Goal: Task Accomplishment & Management: Manage account settings

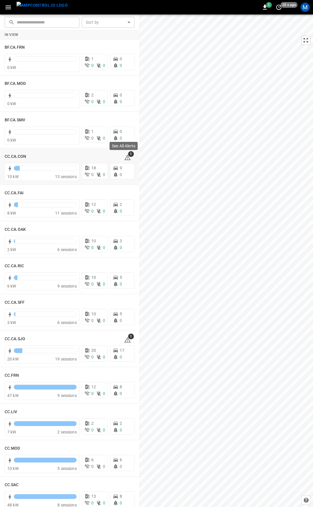
click at [122, 153] on div "See All Alerts" at bounding box center [123, 147] width 29 height 13
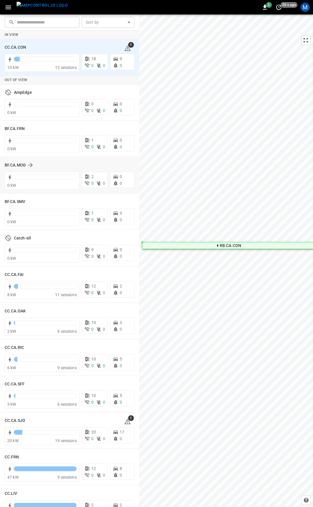
click at [124, 160] on div "BF.CA.MOD" at bounding box center [70, 165] width 130 height 11
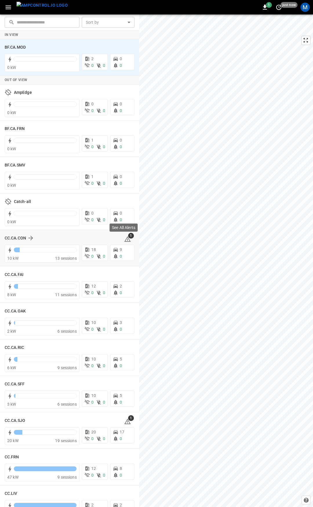
click at [128, 237] on span "1" at bounding box center [131, 236] width 6 height 6
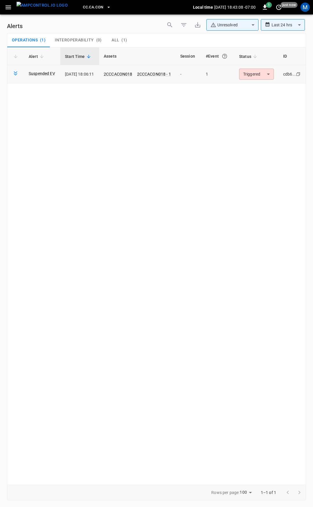
click at [259, 71] on body "**********" at bounding box center [156, 252] width 313 height 505
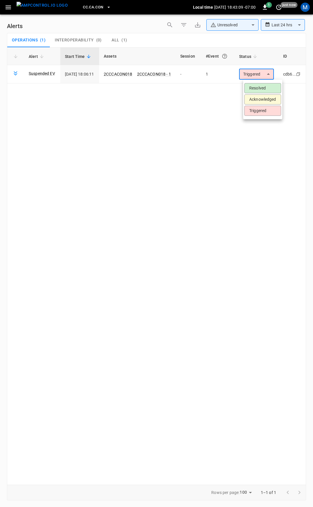
click at [268, 90] on li "Resolved" at bounding box center [262, 88] width 37 height 10
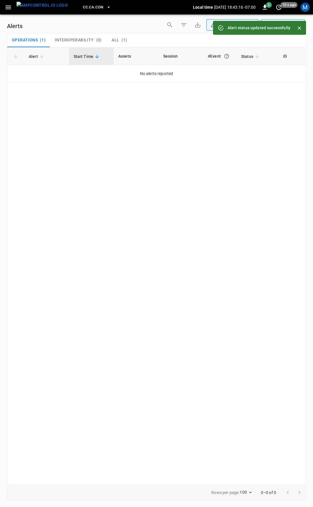
click at [10, 3] on button "button" at bounding box center [8, 7] width 12 height 11
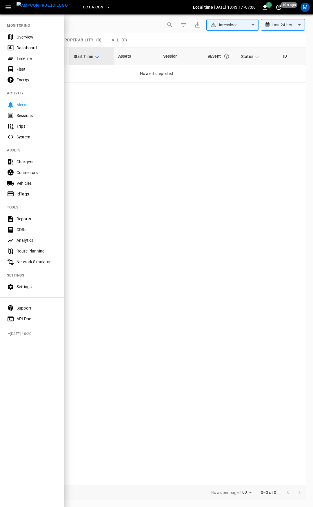
click at [42, 40] on div "Overview" at bounding box center [37, 37] width 40 height 6
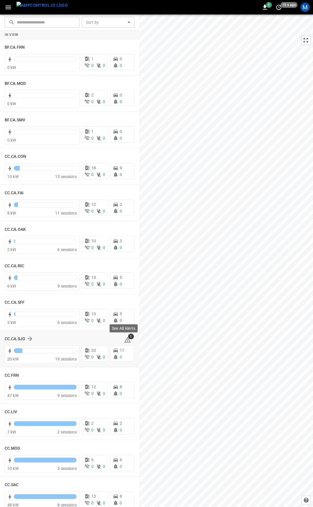
click at [128, 338] on span "1" at bounding box center [131, 337] width 6 height 6
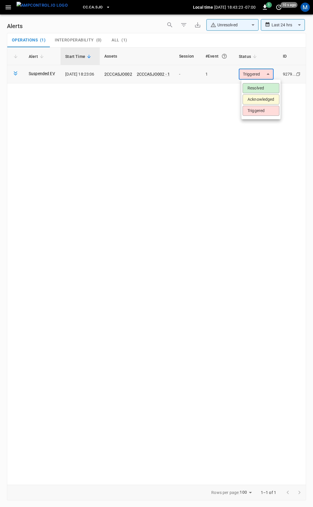
click at [263, 78] on body "**********" at bounding box center [156, 252] width 313 height 505
click at [263, 85] on li "Resolved" at bounding box center [260, 88] width 37 height 10
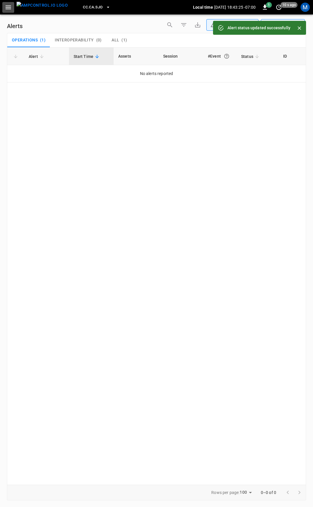
drag, startPoint x: 8, startPoint y: 8, endPoint x: 11, endPoint y: 13, distance: 6.2
click at [8, 8] on icon "button" at bounding box center [8, 7] width 7 height 7
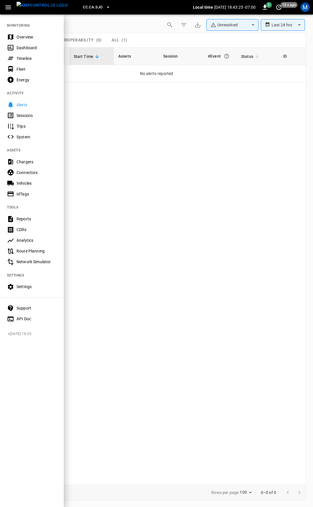
click at [26, 36] on div "Overview" at bounding box center [37, 37] width 40 height 6
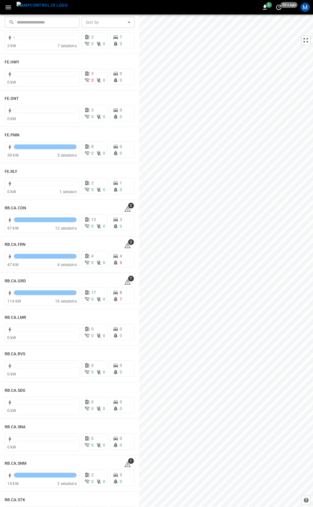
scroll to position [605, 0]
click at [124, 209] on icon at bounding box center [127, 208] width 7 height 7
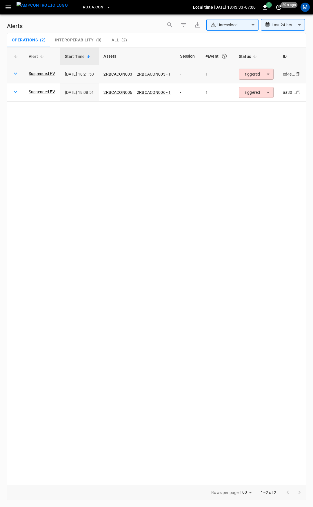
click at [259, 74] on body "**********" at bounding box center [156, 252] width 313 height 505
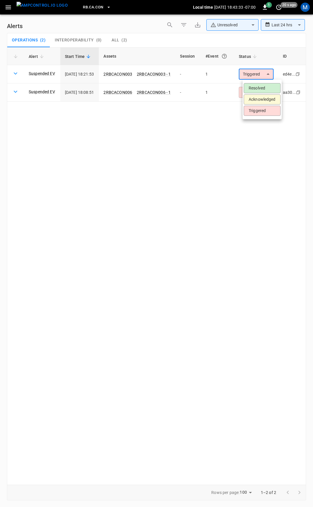
click at [267, 87] on li "Resolved" at bounding box center [261, 88] width 37 height 10
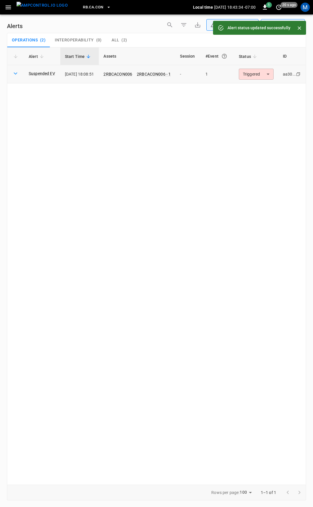
click at [271, 74] on body "**********" at bounding box center [156, 252] width 313 height 505
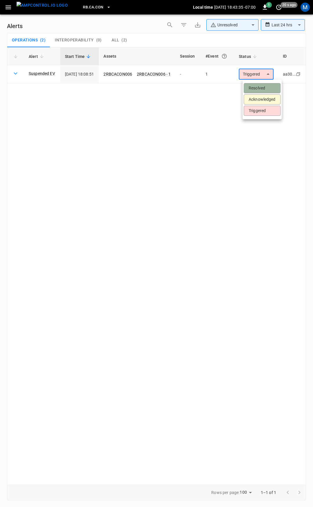
click at [265, 85] on li "Resolved" at bounding box center [261, 88] width 37 height 10
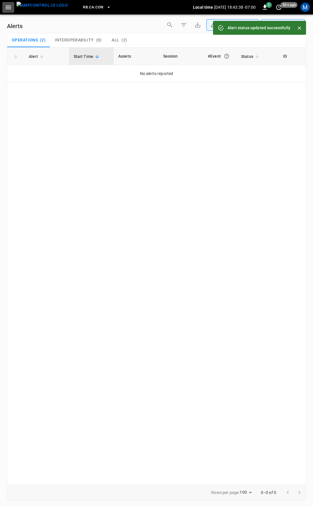
click at [10, 7] on icon "button" at bounding box center [9, 8] width 6 height 4
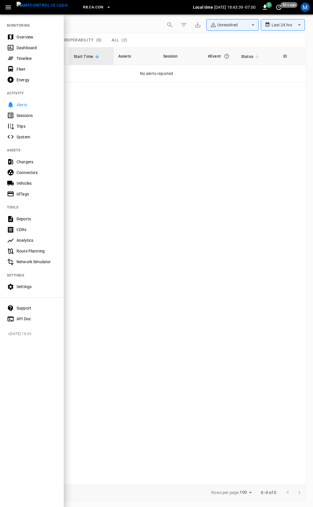
drag, startPoint x: 23, startPoint y: 37, endPoint x: 57, endPoint y: 77, distance: 52.3
click at [23, 37] on div "Overview" at bounding box center [37, 37] width 40 height 6
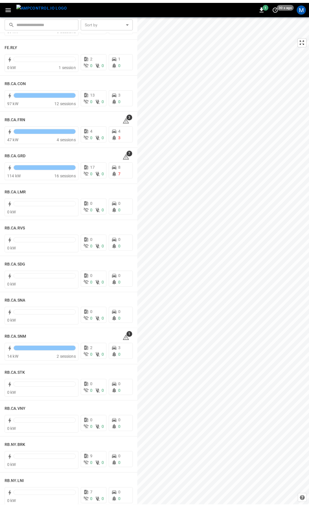
scroll to position [727, 0]
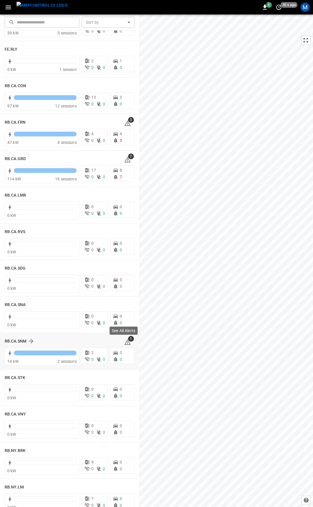
click at [124, 341] on icon at bounding box center [127, 342] width 7 height 7
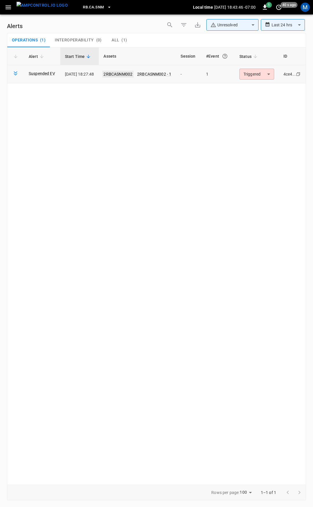
click at [131, 74] on link "2RBCASNM002" at bounding box center [117, 74] width 31 height 7
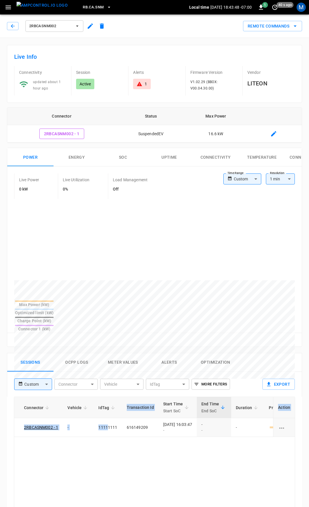
scroll to position [0, 153]
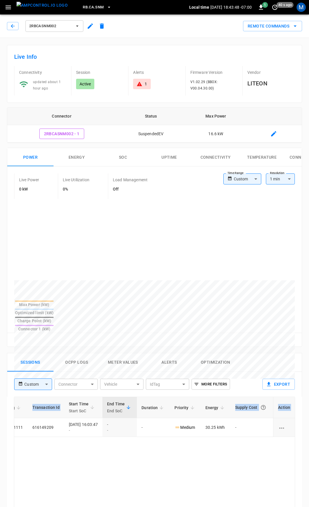
drag, startPoint x: 160, startPoint y: 408, endPoint x: 283, endPoint y: 427, distance: 124.2
click at [305, 417] on div "Live Info Connectivity updated about 1 hour ago Session Active Alerts 1 Firmwar…" at bounding box center [154, 406] width 309 height 736
click at [141, 86] on icon at bounding box center [139, 84] width 5 height 5
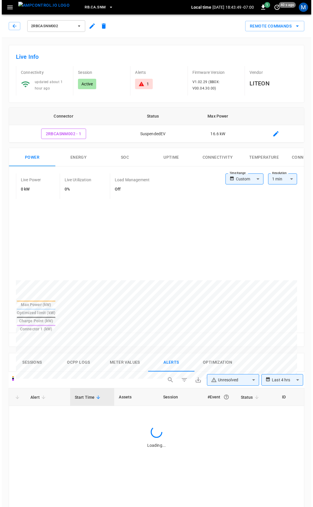
scroll to position [247, 0]
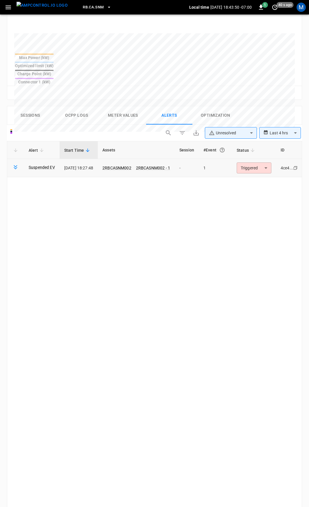
click at [265, 150] on body "**********" at bounding box center [154, 179] width 309 height 853
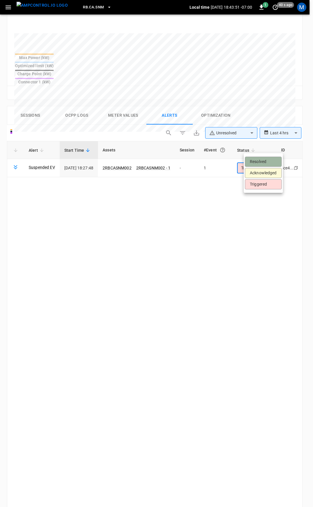
click at [267, 161] on li "Resolved" at bounding box center [263, 162] width 37 height 10
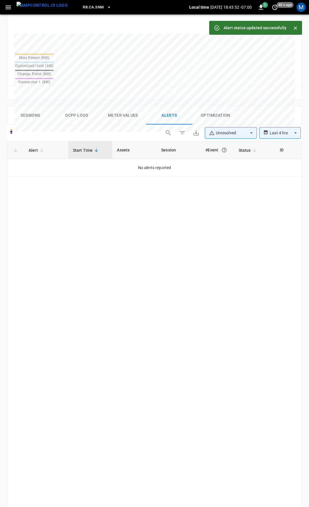
click at [14, 10] on button "button" at bounding box center [8, 7] width 12 height 11
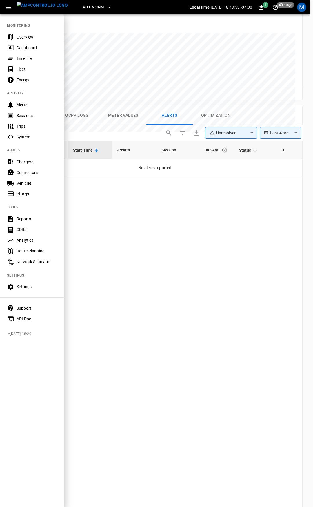
click at [25, 38] on div "Overview" at bounding box center [37, 37] width 40 height 6
